Goal: Use online tool/utility

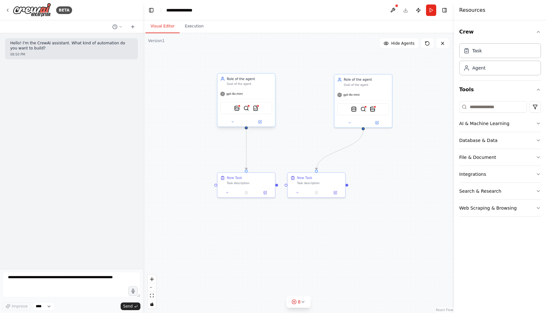
click at [273, 101] on div "WeaviateVectorSearchTool QdrantVectorSearchTool CSVSearchTool" at bounding box center [245, 108] width 57 height 18
click at [196, 25] on button "Execution" at bounding box center [194, 26] width 29 height 13
click at [166, 25] on button "Visual Editor" at bounding box center [162, 26] width 34 height 13
click at [270, 101] on div "gpt-4o-mini" at bounding box center [247, 97] width 55 height 10
click at [261, 125] on icon at bounding box center [260, 123] width 3 height 3
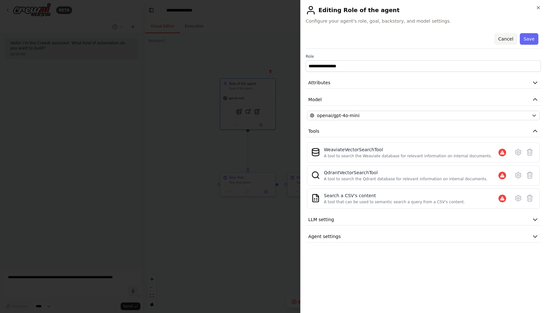
click at [507, 39] on button "Cancel" at bounding box center [505, 38] width 23 height 11
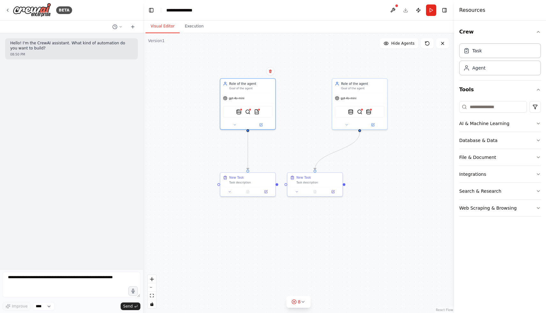
click at [107, 48] on p "Hello! I'm the CrewAI assistant. What kind of automation do you want to build?" at bounding box center [71, 46] width 122 height 10
click at [389, 10] on button at bounding box center [393, 9] width 10 height 11
click at [417, 11] on button "Publish" at bounding box center [418, 9] width 10 height 11
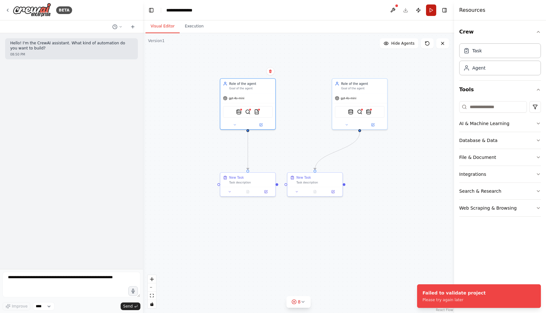
click at [431, 9] on button "Run" at bounding box center [431, 9] width 10 height 11
click at [419, 8] on button "Publish" at bounding box center [418, 9] width 10 height 11
click at [536, 33] on icon "button" at bounding box center [538, 31] width 5 height 5
